Goal: Task Accomplishment & Management: Manage account settings

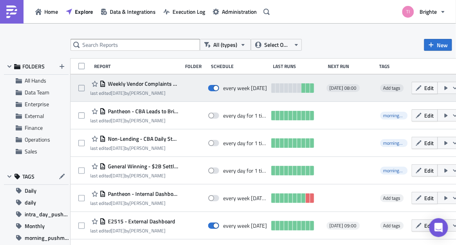
click at [166, 88] on div "Weekly Vendor Complaints Summary" at bounding box center [134, 83] width 88 height 9
click at [425, 91] on button "Edit" at bounding box center [425, 88] width 26 height 12
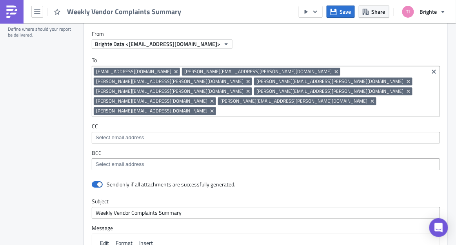
scroll to position [537, 0]
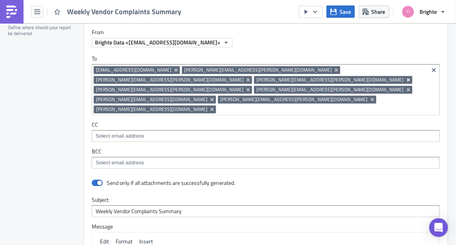
click at [406, 77] on icon "Remove Tag" at bounding box center [409, 80] width 6 height 6
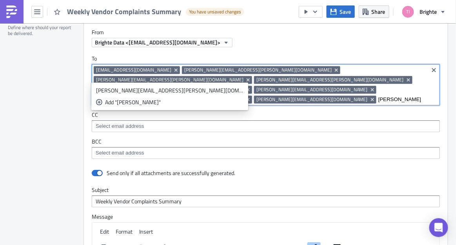
type input "[PERSON_NAME]"
drag, startPoint x: 409, startPoint y: 79, endPoint x: 390, endPoint y: 76, distance: 18.6
click at [390, 95] on input "[PERSON_NAME]" at bounding box center [403, 99] width 48 height 8
paste input
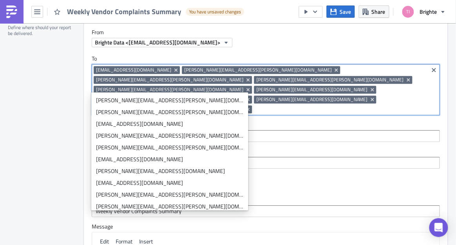
click at [49, 99] on div "Destinations Define where should your report be delivered." at bounding box center [41, 203] width 66 height 385
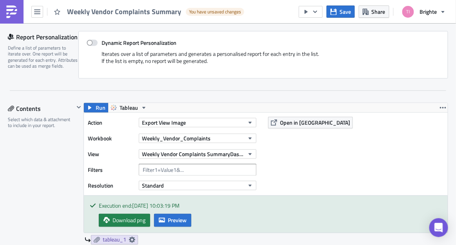
scroll to position [0, 0]
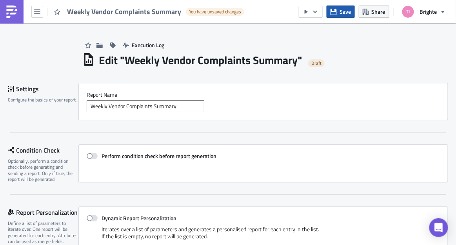
click at [341, 13] on span "Save" at bounding box center [345, 11] width 11 height 8
